Goal: Task Accomplishment & Management: Manage account settings

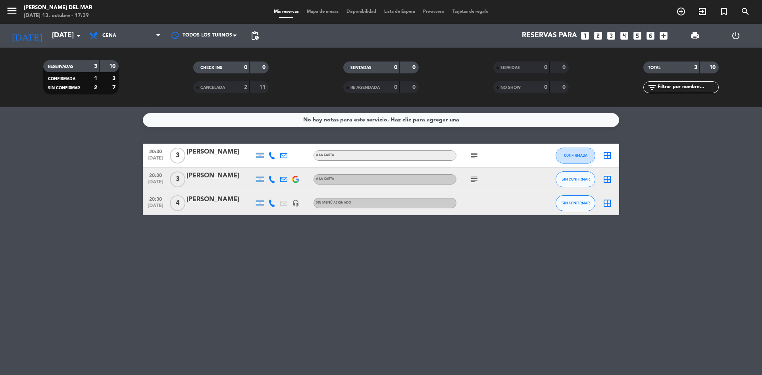
click at [285, 283] on div "No hay notas para este servicio. Haz clic para agregar una 20:30 [DATE] 3 [PERS…" at bounding box center [381, 241] width 762 height 268
click at [73, 35] on input "[DATE]" at bounding box center [94, 36] width 92 height 16
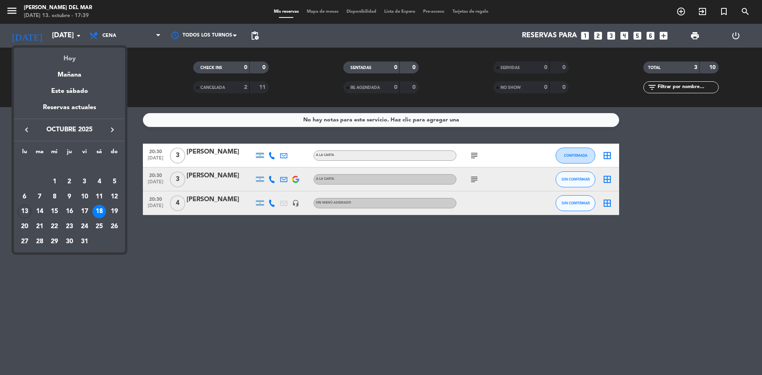
click at [70, 56] on div "Hoy" at bounding box center [69, 56] width 111 height 16
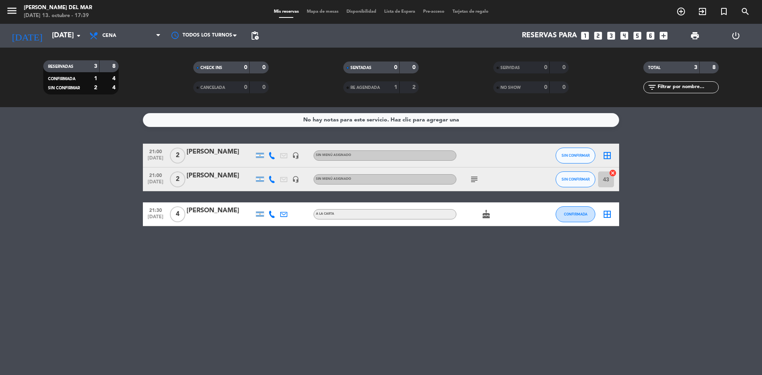
click at [473, 178] on icon "subject" at bounding box center [475, 180] width 10 height 10
click at [438, 310] on div "No hay notas para este servicio. Haz clic para agregar una 21:00 [DATE] 2 [PERS…" at bounding box center [381, 241] width 762 height 268
click at [489, 216] on icon "cake" at bounding box center [486, 215] width 10 height 10
click at [428, 284] on div "No hay notas para este servicio. Haz clic para agregar una 21:00 [DATE] 2 [PERS…" at bounding box center [381, 241] width 762 height 268
click at [379, 316] on div "No hay notas para este servicio. Haz clic para agregar una 21:00 [DATE] 2 [PERS…" at bounding box center [381, 241] width 762 height 268
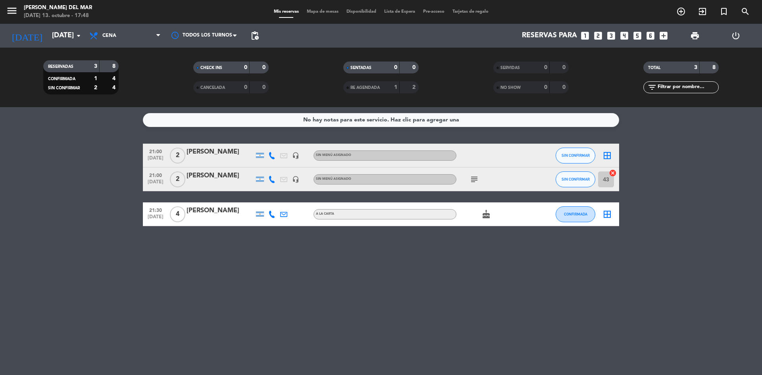
click at [517, 284] on div "No hay notas para este servicio. Haz clic para agregar una 21:00 [DATE] 2 [PERS…" at bounding box center [381, 241] width 762 height 268
click at [75, 36] on icon "arrow_drop_down" at bounding box center [79, 36] width 10 height 10
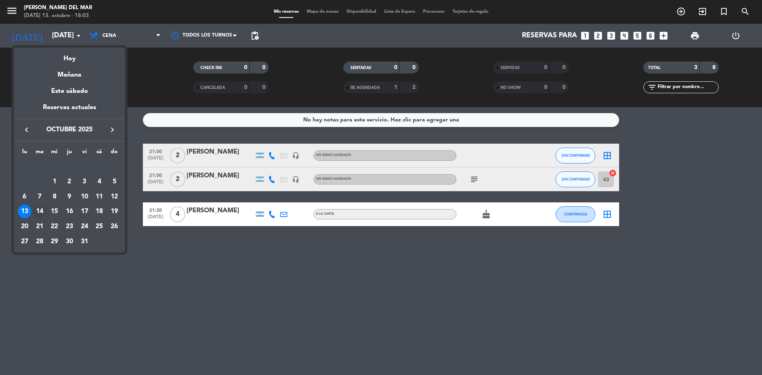
click at [39, 212] on div "14" at bounding box center [39, 211] width 13 height 13
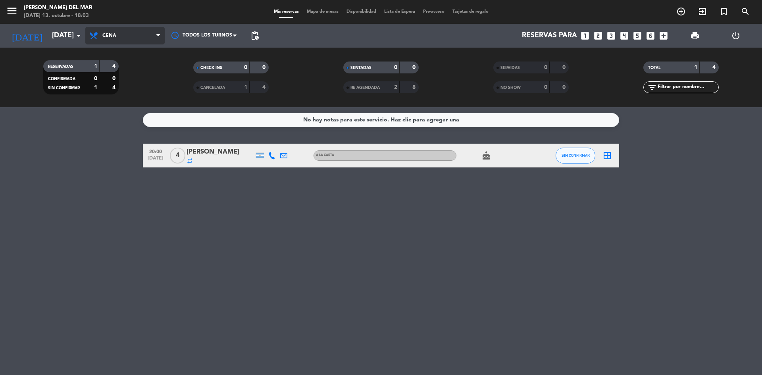
click at [156, 34] on icon at bounding box center [158, 36] width 4 height 6
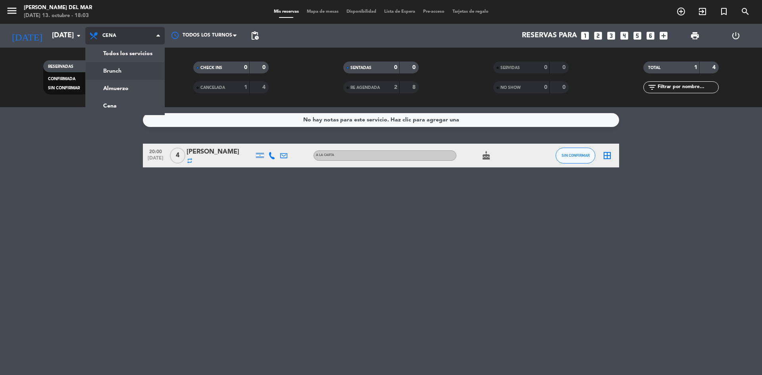
click at [117, 71] on div "menu [PERSON_NAME] del Mar [DATE] 13. octubre - 18:03 Mis reservas Mapa de mesa…" at bounding box center [381, 53] width 762 height 107
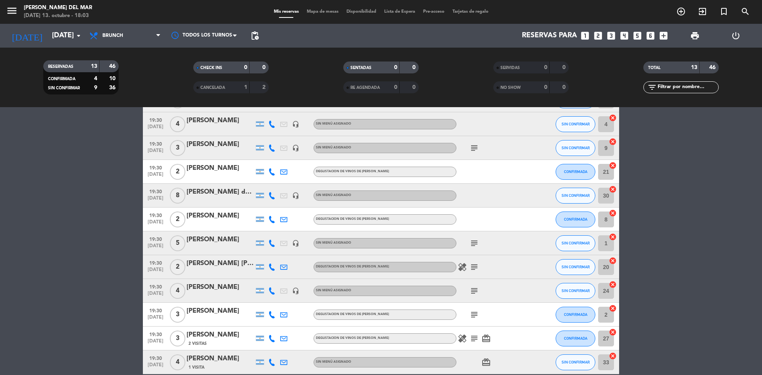
scroll to position [79, 0]
click at [220, 189] on div "[PERSON_NAME] de parte de [PERSON_NAME]" at bounding box center [220, 192] width 67 height 10
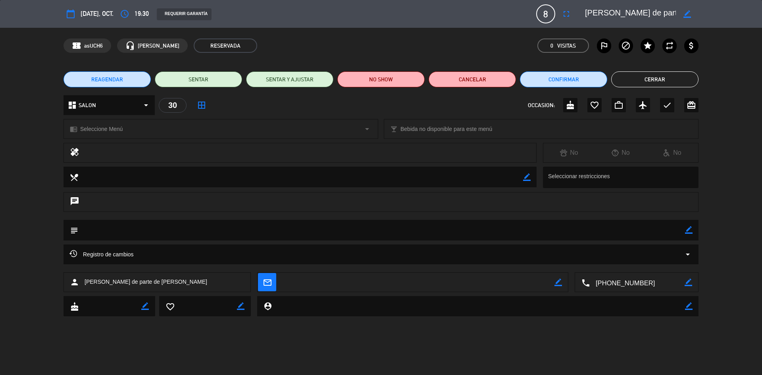
click at [667, 12] on textarea at bounding box center [630, 14] width 91 height 14
click at [674, 80] on button "Cerrar" at bounding box center [654, 79] width 87 height 16
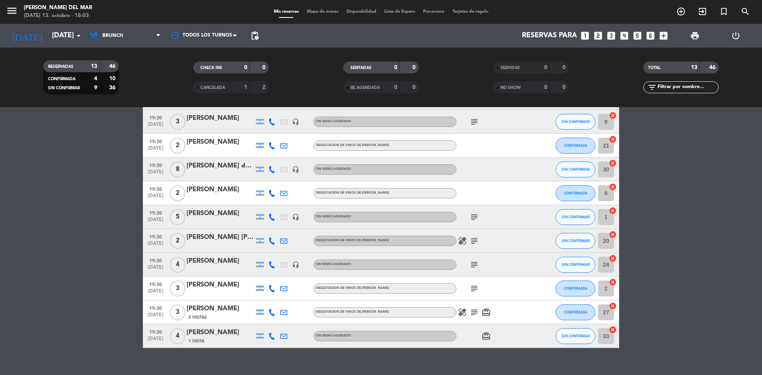
scroll to position [118, 0]
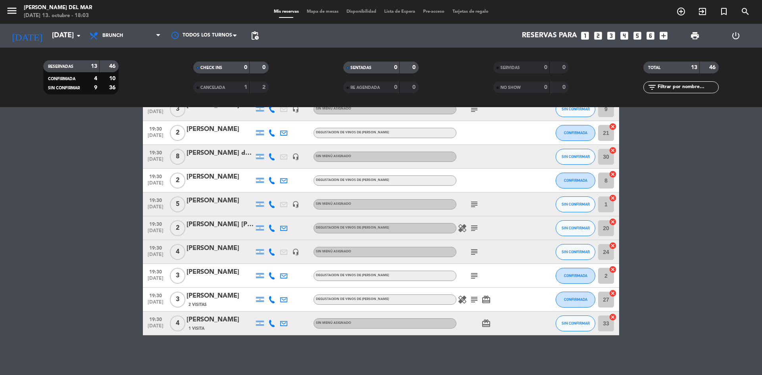
click at [477, 202] on icon "subject" at bounding box center [475, 205] width 10 height 10
click at [475, 233] on icon "subject" at bounding box center [475, 228] width 10 height 10
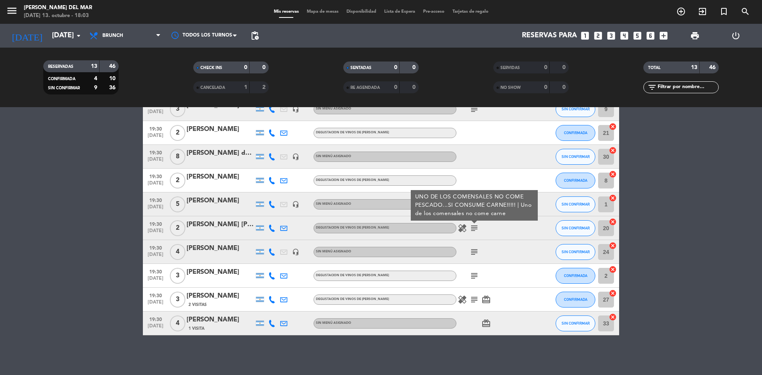
click at [478, 251] on icon "subject" at bounding box center [475, 252] width 10 height 10
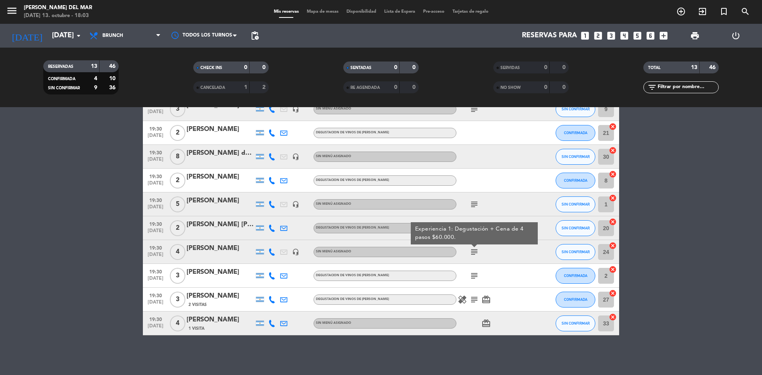
click at [475, 278] on icon "subject" at bounding box center [475, 276] width 10 height 10
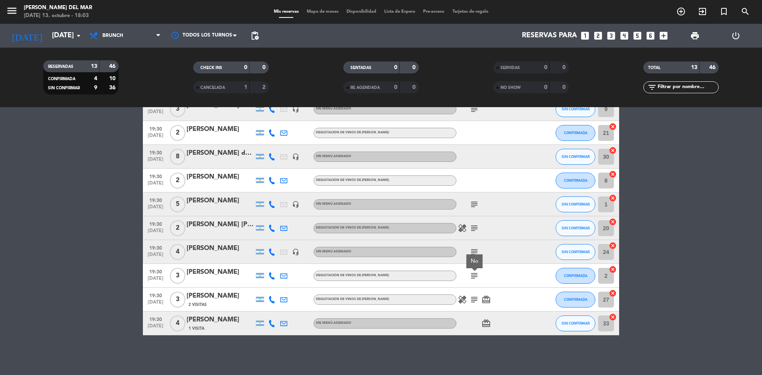
click at [476, 297] on icon "subject" at bounding box center [475, 300] width 10 height 10
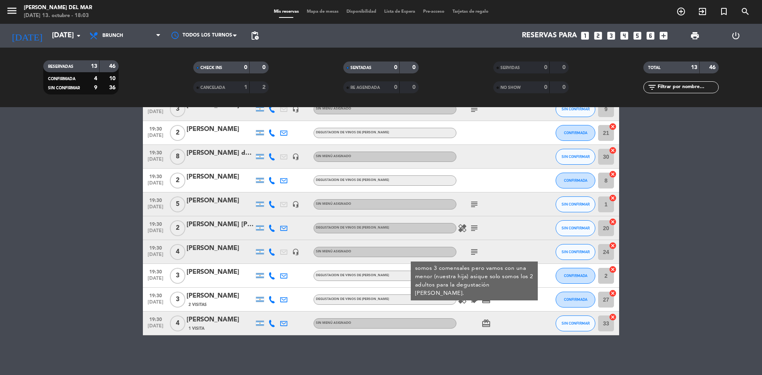
click at [486, 324] on icon "card_giftcard" at bounding box center [486, 324] width 10 height 10
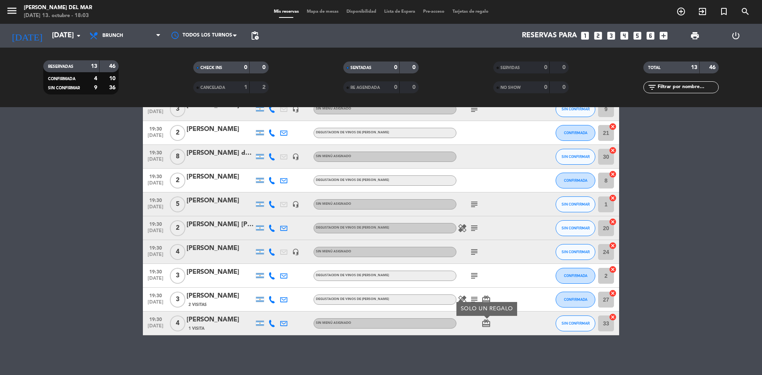
click at [112, 295] on bookings-row "19:30 [DATE] 2 [PERSON_NAME] headset_mic Sin menú asignado SIN CONFIRMAR 23 can…" at bounding box center [381, 181] width 762 height 310
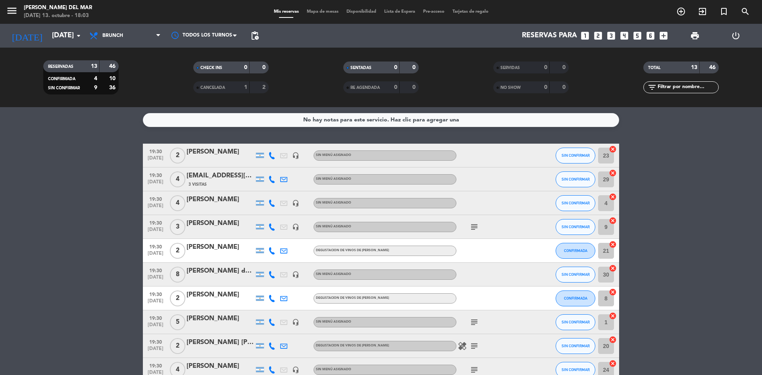
click at [104, 188] on bookings-row "19:30 [DATE] 2 [PERSON_NAME] headset_mic Sin menú asignado SIN CONFIRMAR 23 can…" at bounding box center [381, 299] width 762 height 310
click at [689, 211] on bookings-row "19:30 [DATE] 2 [PERSON_NAME] headset_mic Sin menú asignado SIN CONFIRMAR 23 can…" at bounding box center [381, 299] width 762 height 310
click at [690, 211] on bookings-row "19:30 [DATE] 2 [PERSON_NAME] headset_mic Sin menú asignado SIN CONFIRMAR 23 can…" at bounding box center [381, 299] width 762 height 310
click at [73, 35] on input "[DATE]" at bounding box center [94, 36] width 92 height 16
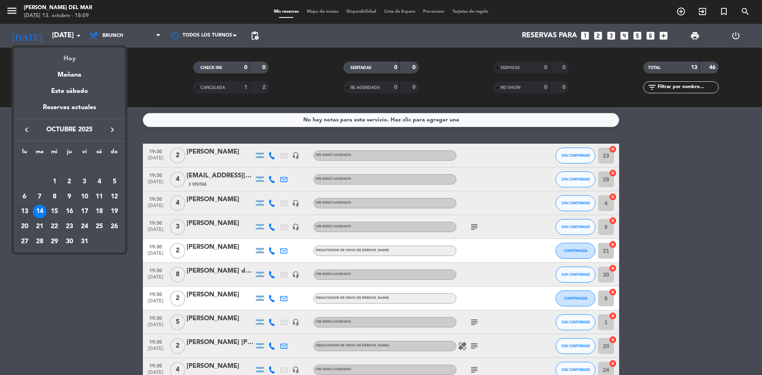
click at [73, 58] on div "Hoy" at bounding box center [69, 56] width 111 height 16
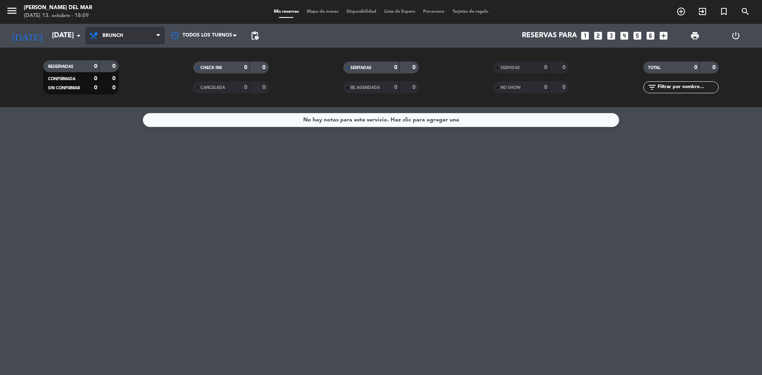
click at [137, 39] on span "Brunch" at bounding box center [124, 35] width 79 height 17
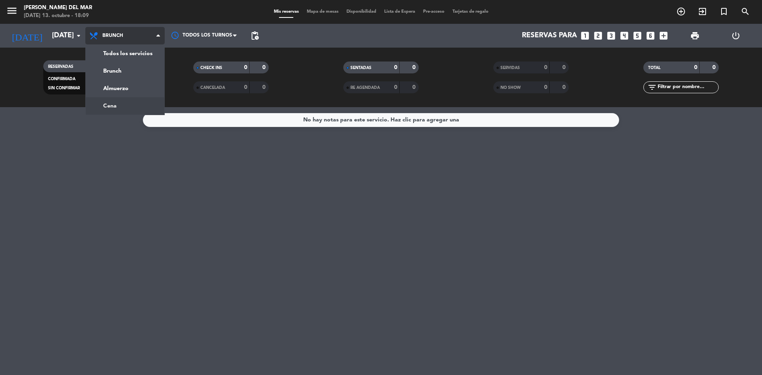
click at [126, 102] on div "menu [PERSON_NAME] del Mar [DATE] 13. octubre - 18:09 Mis reservas Mapa de mesa…" at bounding box center [381, 53] width 762 height 107
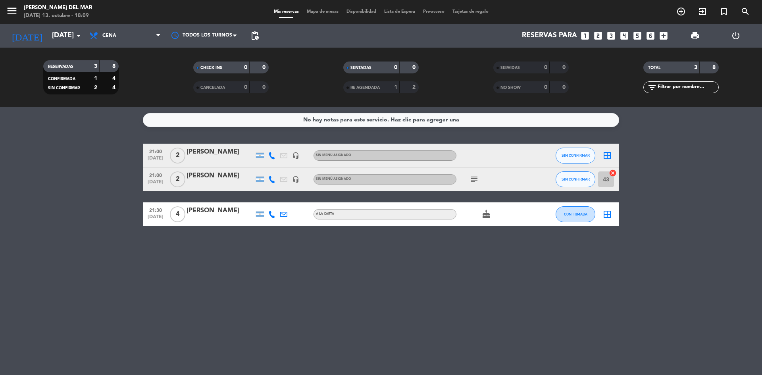
click at [472, 289] on div "No hay notas para este servicio. Haz clic para agregar una 21:00 [DATE] 2 [PERS…" at bounding box center [381, 241] width 762 height 268
click at [488, 273] on div "No hay notas para este servicio. Haz clic para agregar una 21:00 [DATE] 2 [PERS…" at bounding box center [381, 241] width 762 height 268
click at [65, 33] on input "[DATE]" at bounding box center [94, 36] width 92 height 16
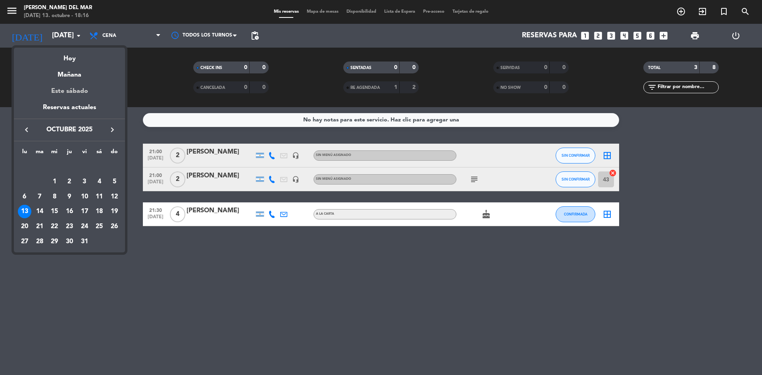
click at [74, 81] on div "Este sábado" at bounding box center [69, 91] width 111 height 22
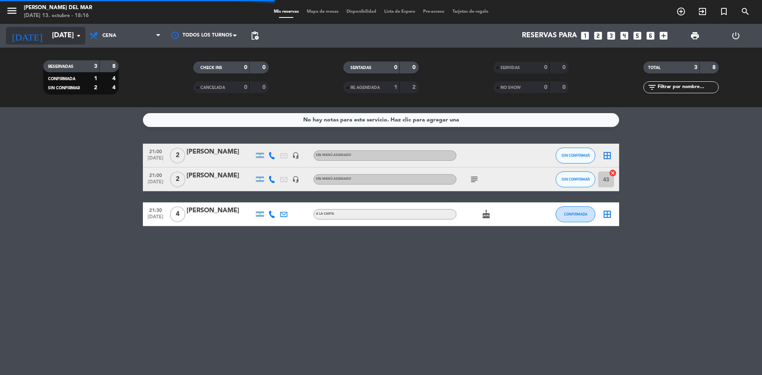
click at [65, 37] on input "[DATE]" at bounding box center [94, 36] width 92 height 16
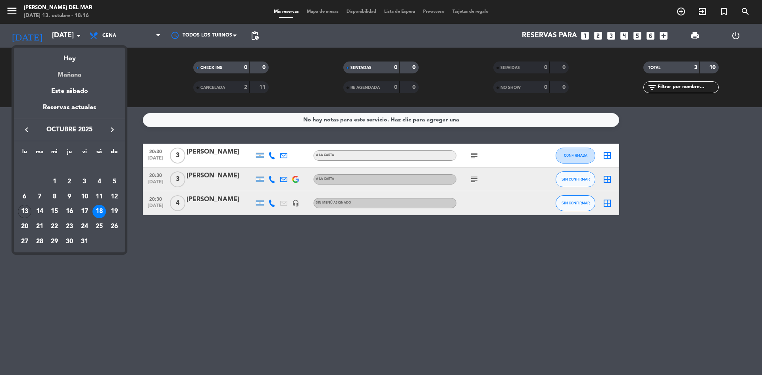
click at [72, 69] on div "Mañana" at bounding box center [69, 72] width 111 height 16
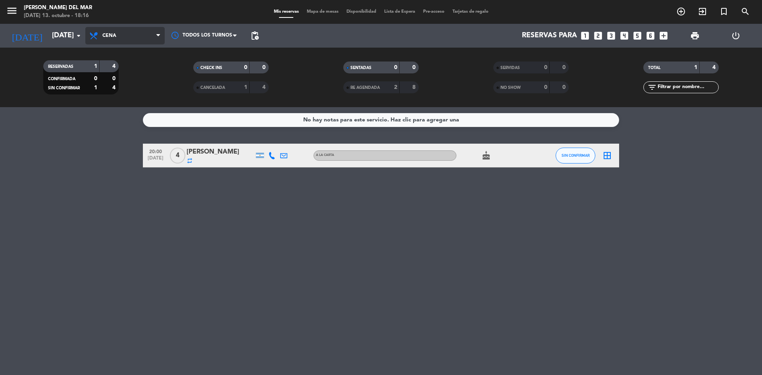
click at [136, 40] on span "Cena" at bounding box center [124, 35] width 79 height 17
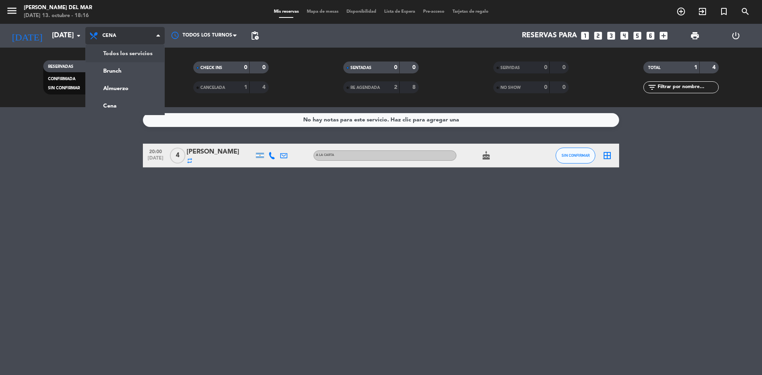
click at [121, 53] on div "menu [PERSON_NAME] del Mar [DATE] 13. octubre - 18:16 Mis reservas Mapa de mesa…" at bounding box center [381, 53] width 762 height 107
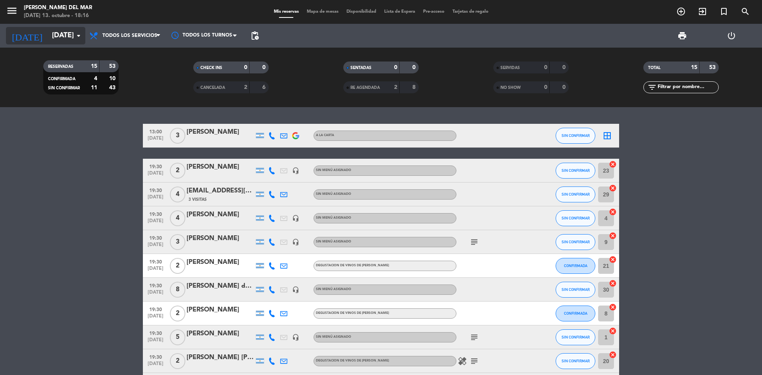
click at [60, 39] on input "[DATE]" at bounding box center [94, 36] width 92 height 16
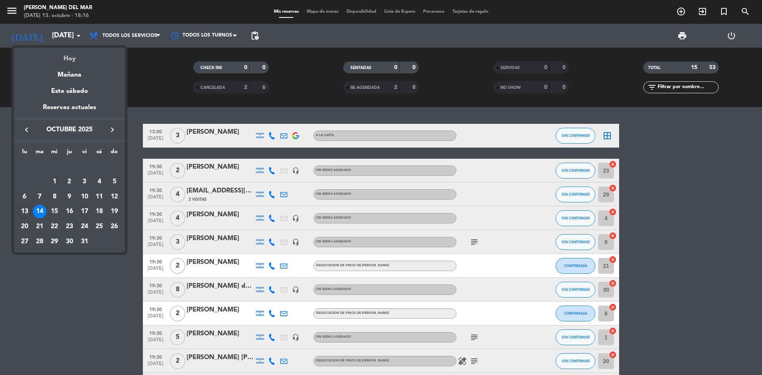
click at [63, 64] on div "Hoy" at bounding box center [69, 56] width 111 height 16
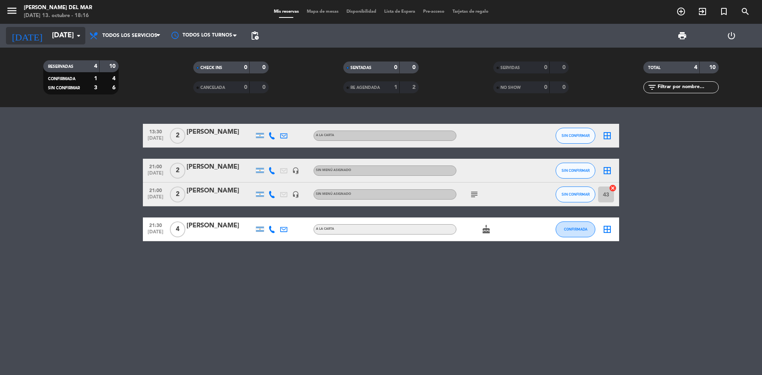
click at [66, 39] on input "[DATE]" at bounding box center [94, 36] width 92 height 16
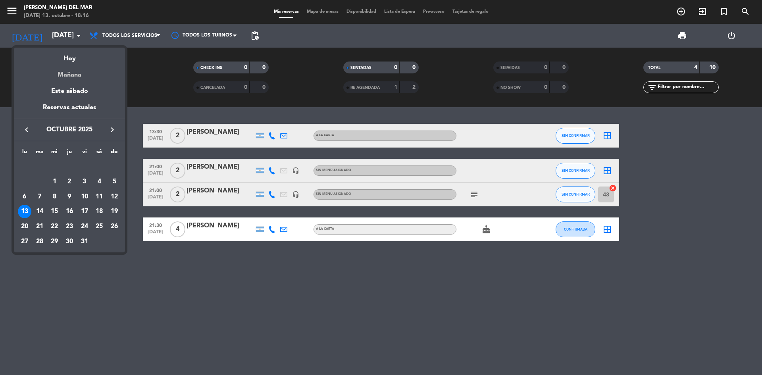
click at [77, 78] on div "Mañana" at bounding box center [69, 72] width 111 height 16
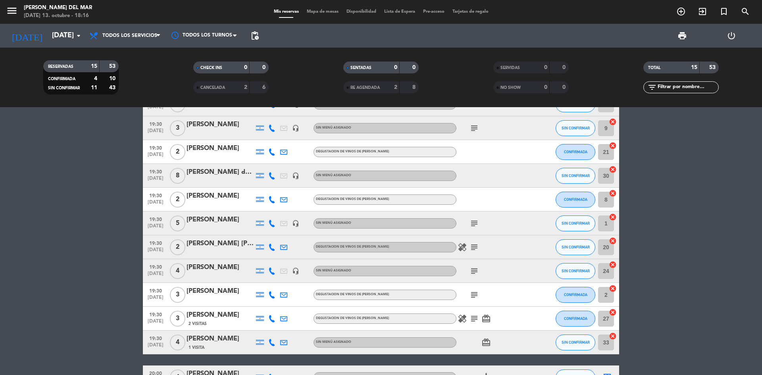
scroll to position [128, 0]
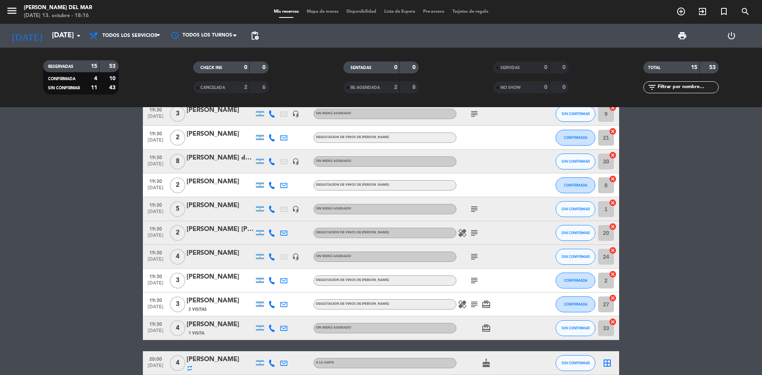
click at [472, 307] on icon "subject" at bounding box center [475, 305] width 10 height 10
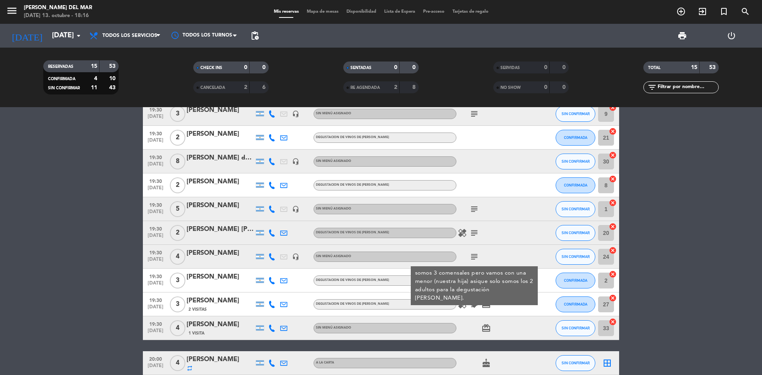
click at [472, 307] on icon "subject" at bounding box center [475, 305] width 10 height 10
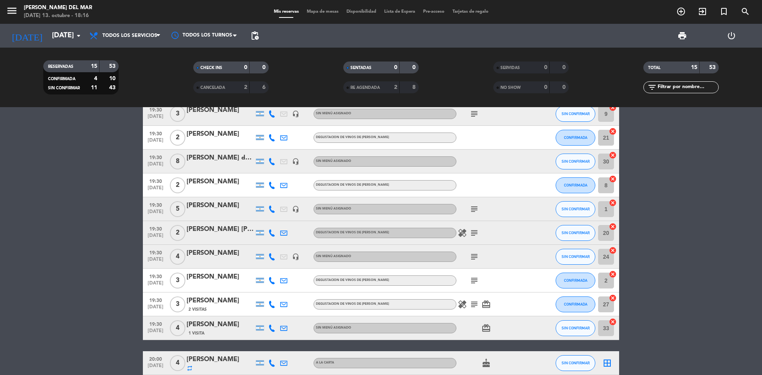
click at [474, 283] on icon "subject" at bounding box center [475, 281] width 10 height 10
click at [473, 279] on icon "subject" at bounding box center [475, 281] width 10 height 10
click at [473, 281] on icon "subject" at bounding box center [475, 281] width 10 height 10
click at [473, 258] on icon "subject" at bounding box center [475, 257] width 10 height 10
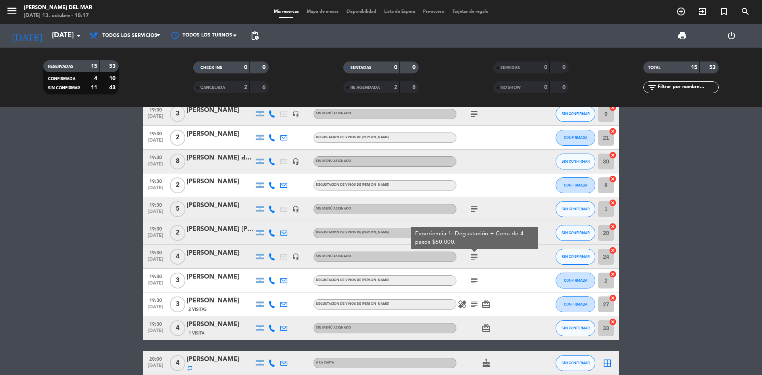
click at [476, 277] on icon "subject" at bounding box center [475, 281] width 10 height 10
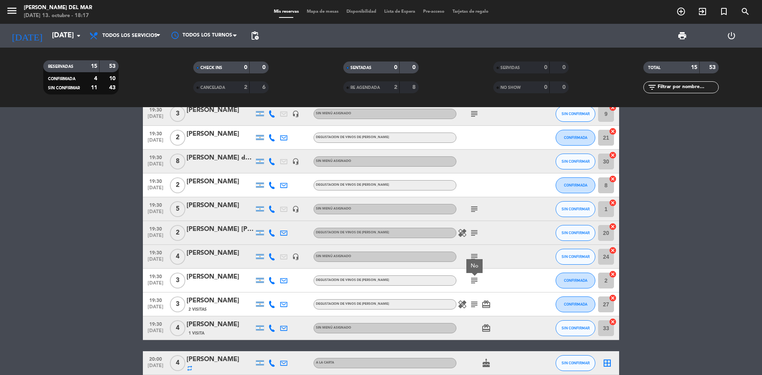
click at [472, 281] on icon "subject" at bounding box center [475, 281] width 10 height 10
click at [476, 260] on icon "subject" at bounding box center [475, 257] width 10 height 10
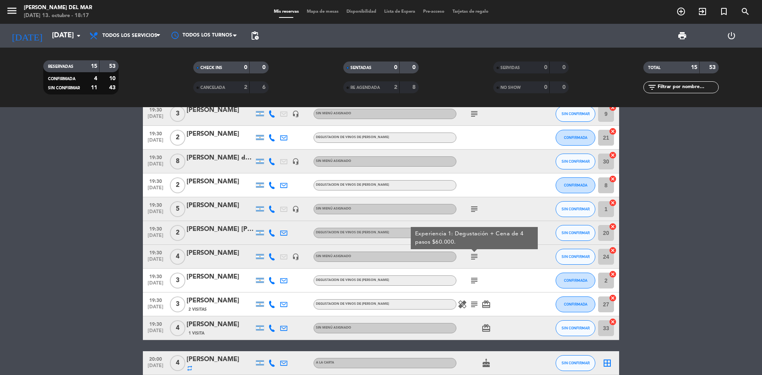
click at [476, 256] on icon "subject" at bounding box center [475, 257] width 10 height 10
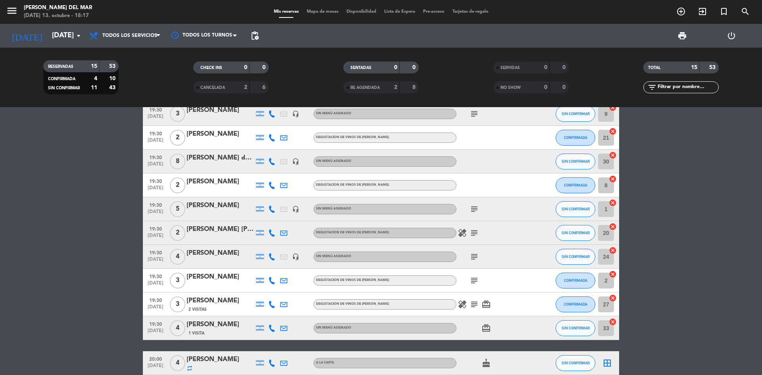
click at [472, 238] on div "healing subject" at bounding box center [491, 232] width 71 height 23
click at [462, 232] on icon "healing" at bounding box center [463, 233] width 10 height 10
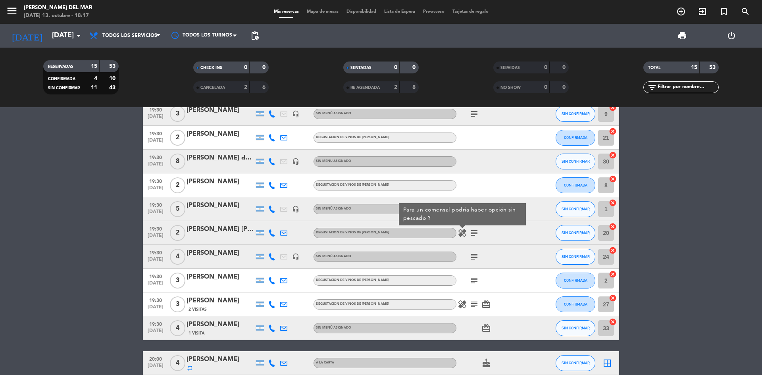
click at [462, 232] on icon "healing" at bounding box center [463, 233] width 10 height 10
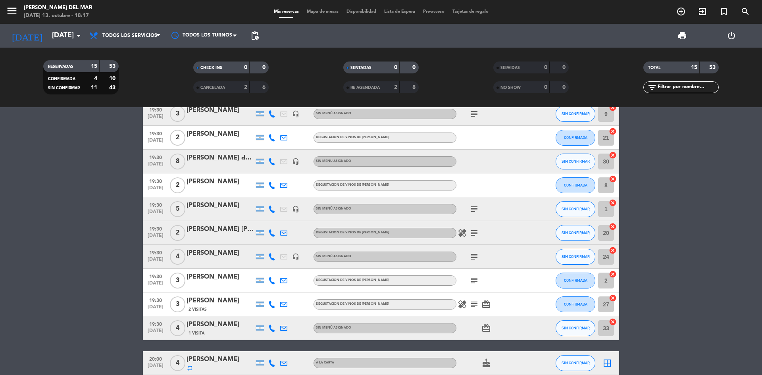
click at [459, 235] on icon "healing" at bounding box center [463, 233] width 10 height 10
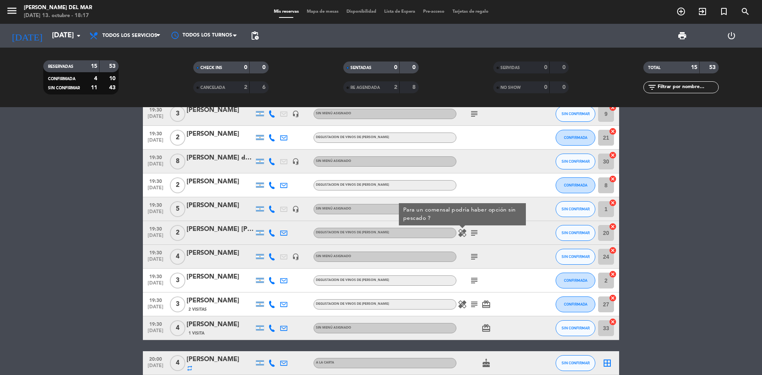
click at [460, 235] on icon "healing" at bounding box center [463, 233] width 10 height 10
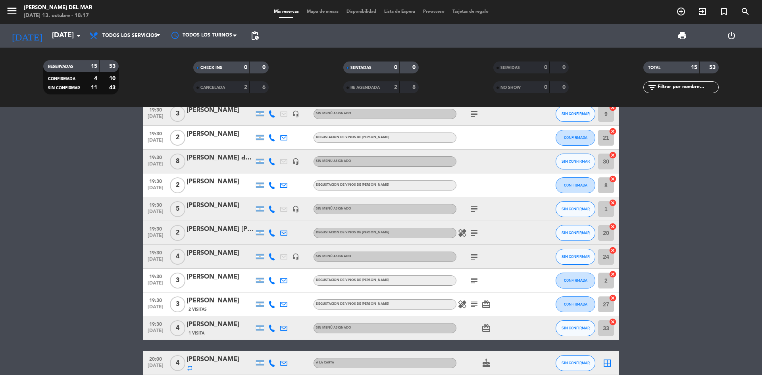
click at [476, 231] on icon "subject" at bounding box center [475, 233] width 10 height 10
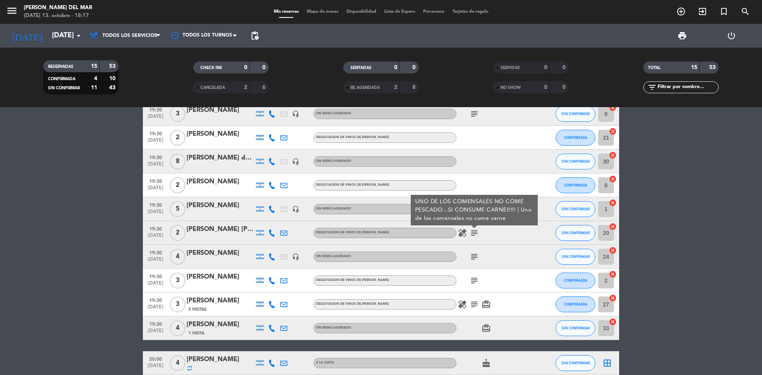
click at [476, 231] on icon "subject" at bounding box center [475, 233] width 10 height 10
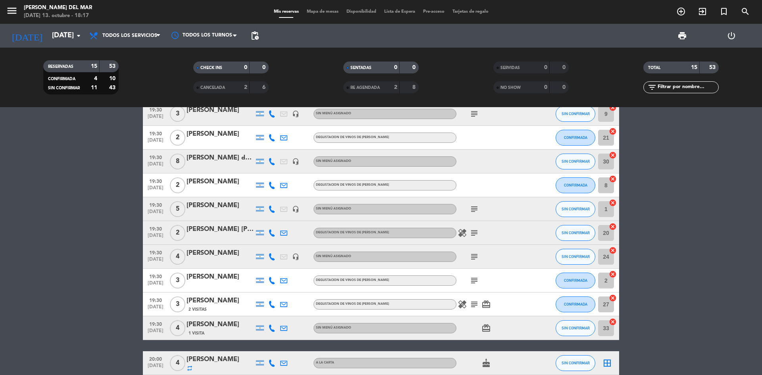
click at [476, 208] on icon "subject" at bounding box center [475, 209] width 10 height 10
click at [475, 231] on icon "subject" at bounding box center [475, 233] width 10 height 10
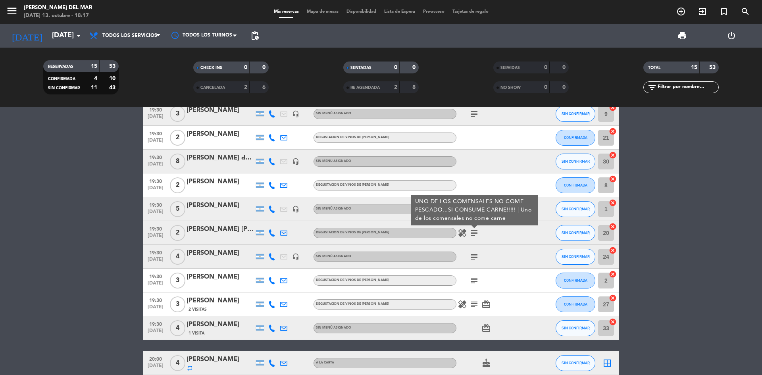
click at [441, 250] on div "19:30 [DATE] 4 [PERSON_NAME] headset_mic Sin menú asignado subject SIN CONFIRMA…" at bounding box center [381, 257] width 476 height 24
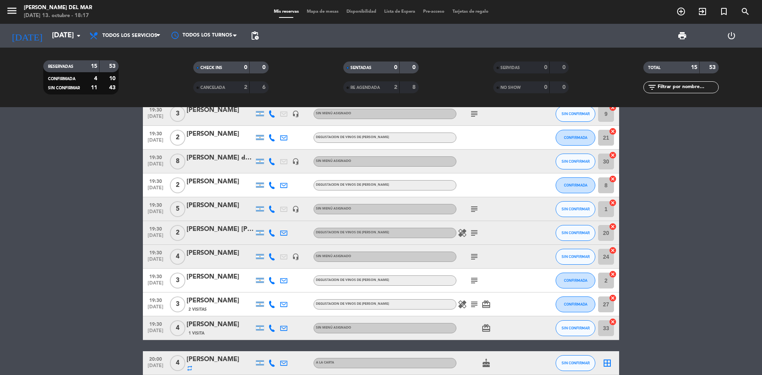
click at [473, 214] on div "subject" at bounding box center [491, 208] width 71 height 23
click at [473, 211] on icon "subject" at bounding box center [475, 209] width 10 height 10
click at [474, 212] on icon "subject" at bounding box center [475, 209] width 10 height 10
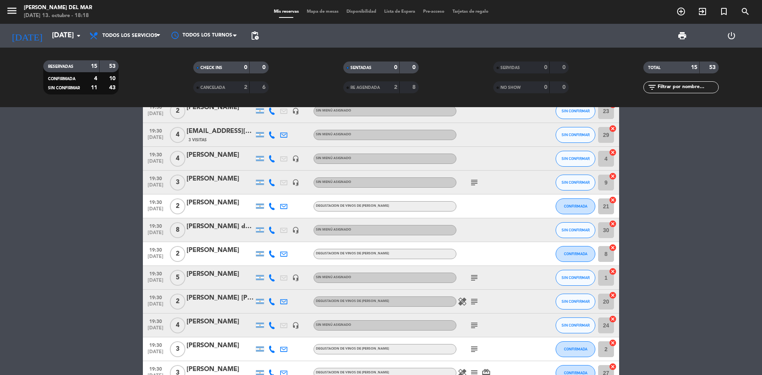
scroll to position [9, 0]
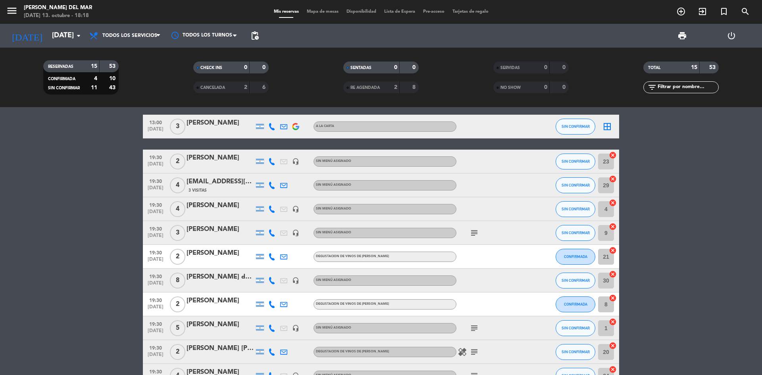
click at [476, 234] on icon "subject" at bounding box center [475, 233] width 10 height 10
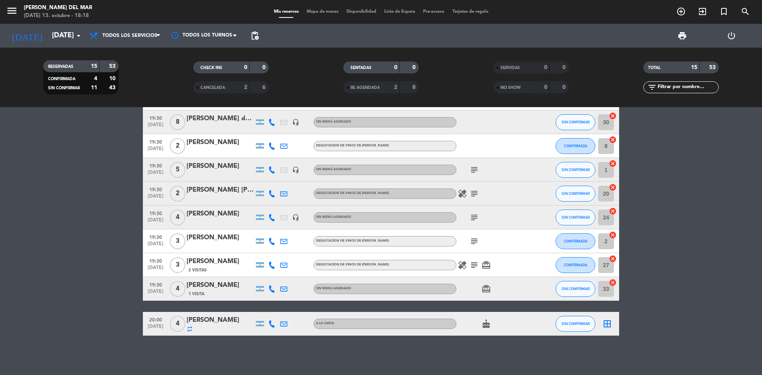
scroll to position [168, 0]
click at [460, 263] on icon "healing" at bounding box center [463, 265] width 10 height 10
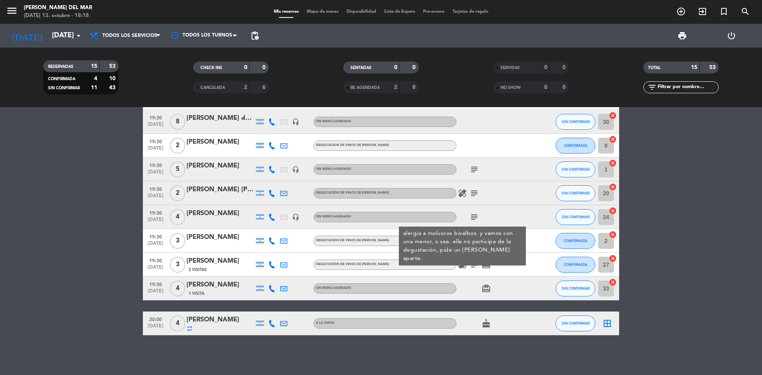
click at [463, 266] on icon "healing" at bounding box center [463, 265] width 10 height 10
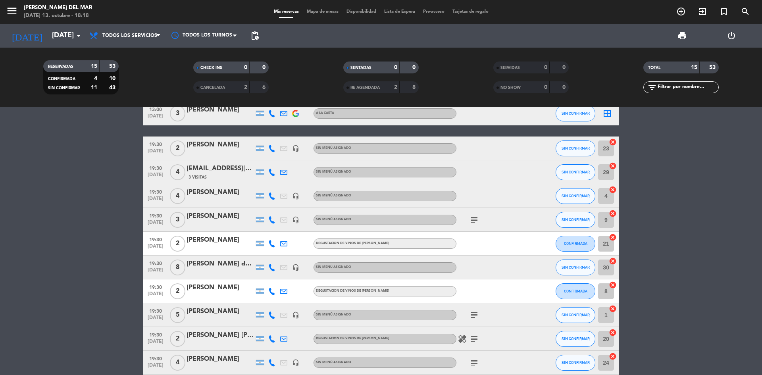
scroll to position [0, 0]
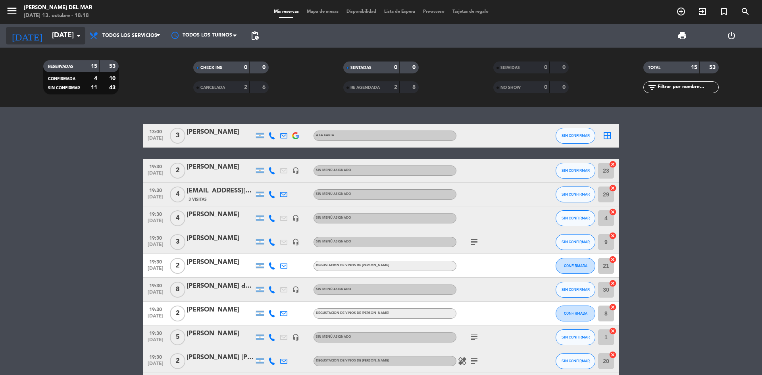
click at [75, 38] on icon "arrow_drop_down" at bounding box center [79, 36] width 10 height 10
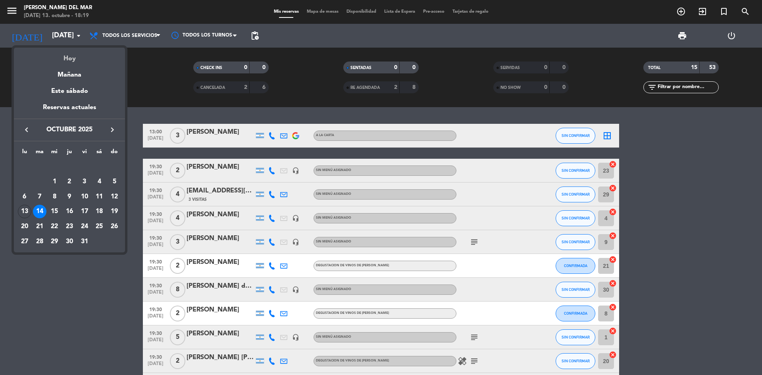
click at [71, 61] on div "Hoy" at bounding box center [69, 56] width 111 height 16
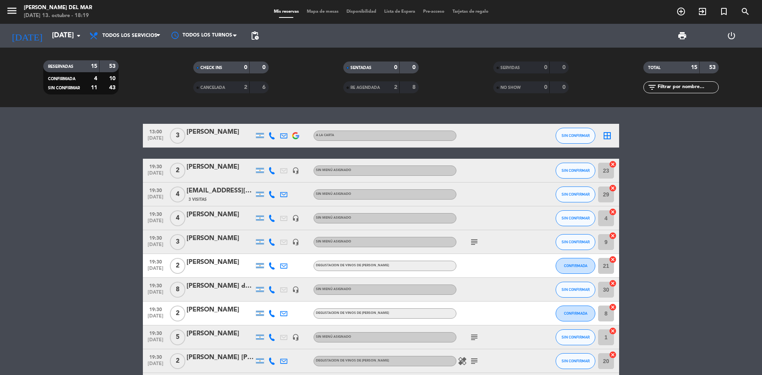
type input "[DATE]"
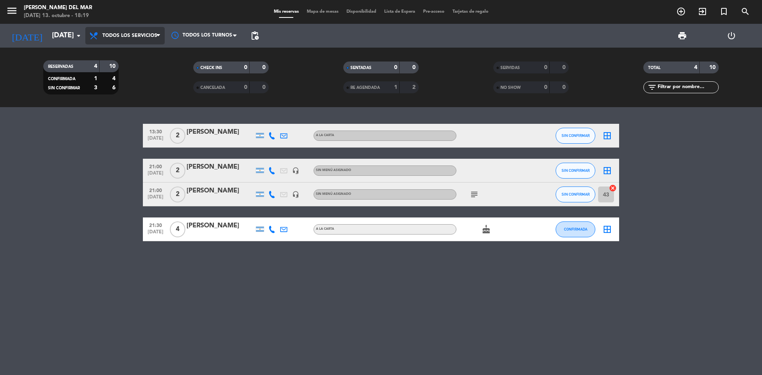
click at [121, 35] on span "Todos los servicios" at bounding box center [129, 36] width 55 height 6
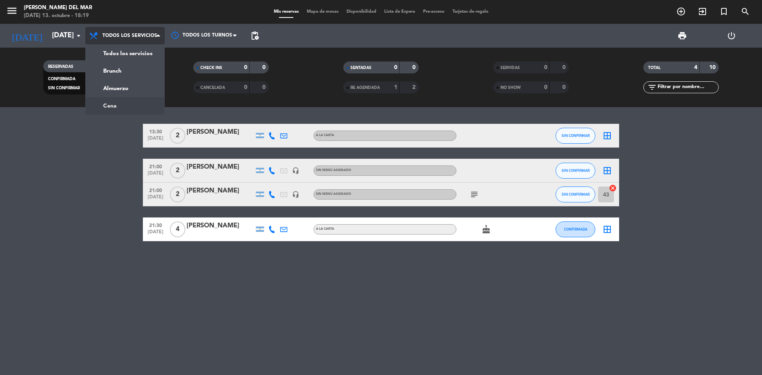
click at [118, 109] on ng-component "menu [PERSON_NAME] del Mar [DATE] 13. octubre - 18:19 Mis reservas Mapa de mesa…" at bounding box center [381, 187] width 762 height 375
